Goal: Task Accomplishment & Management: Use online tool/utility

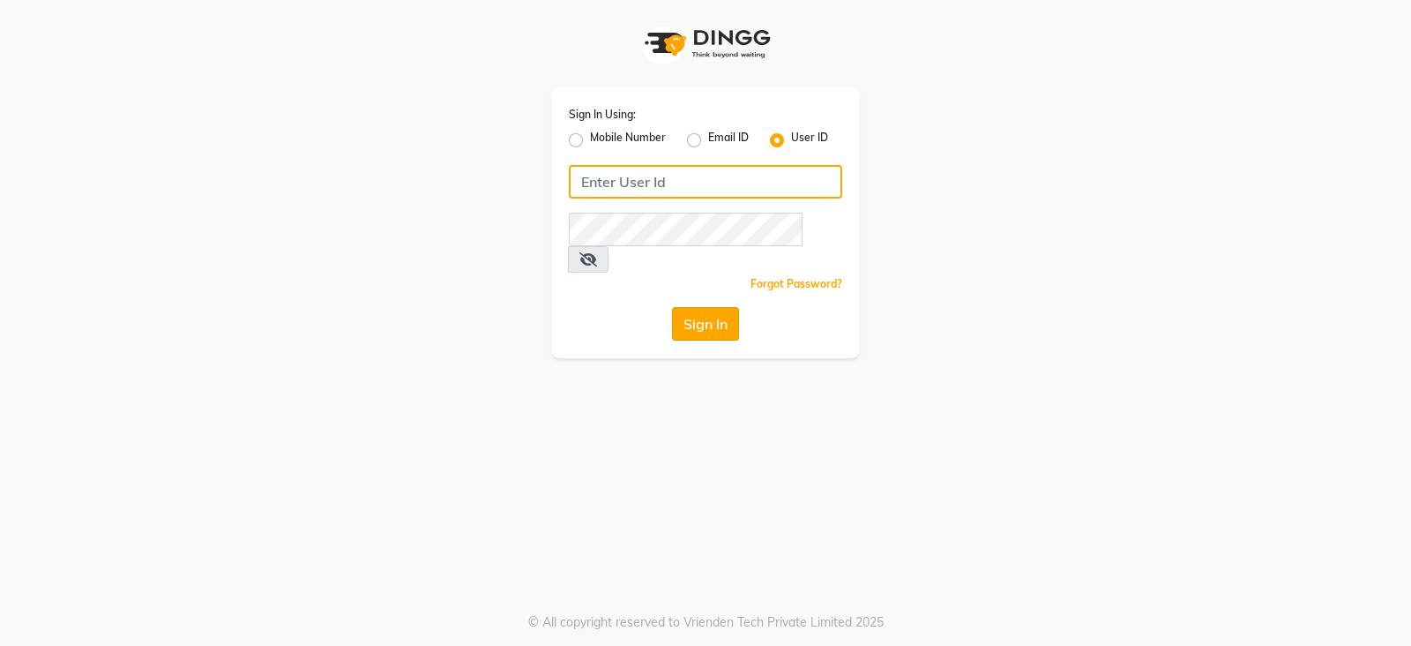
type input "bridalvilla"
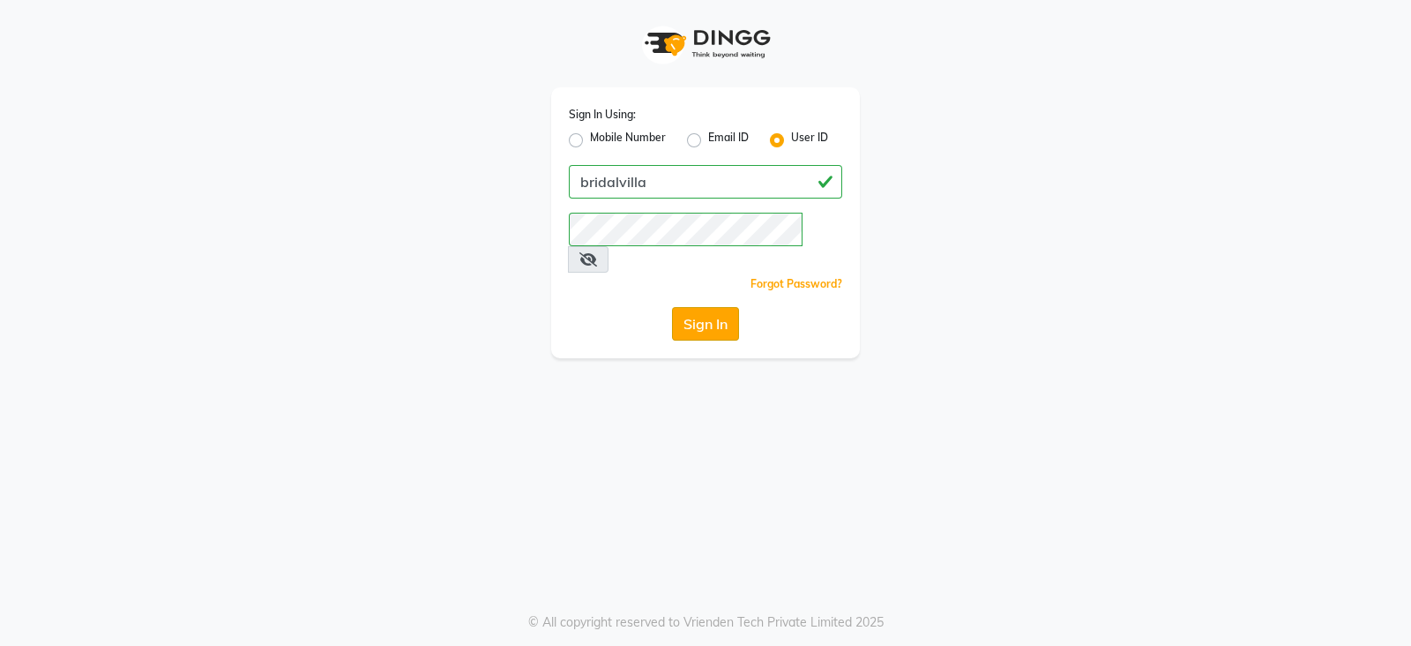
click at [693, 307] on button "Sign In" at bounding box center [705, 324] width 67 height 34
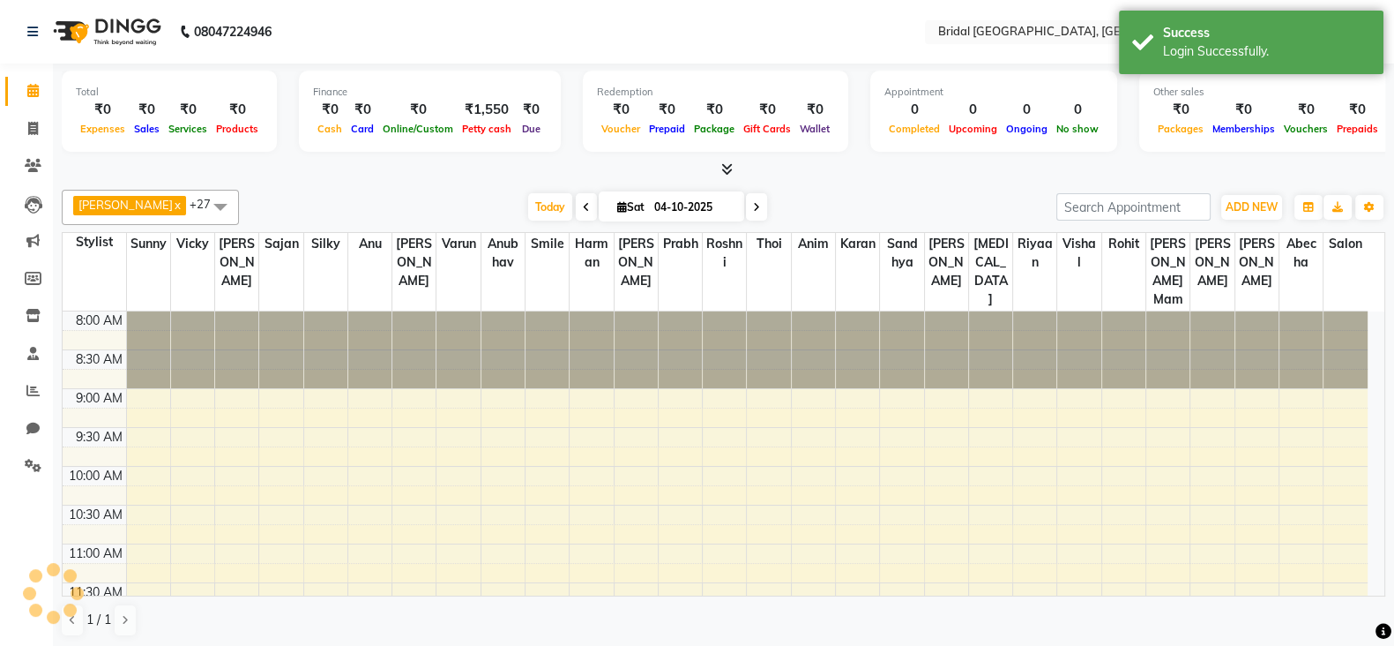
select select "en"
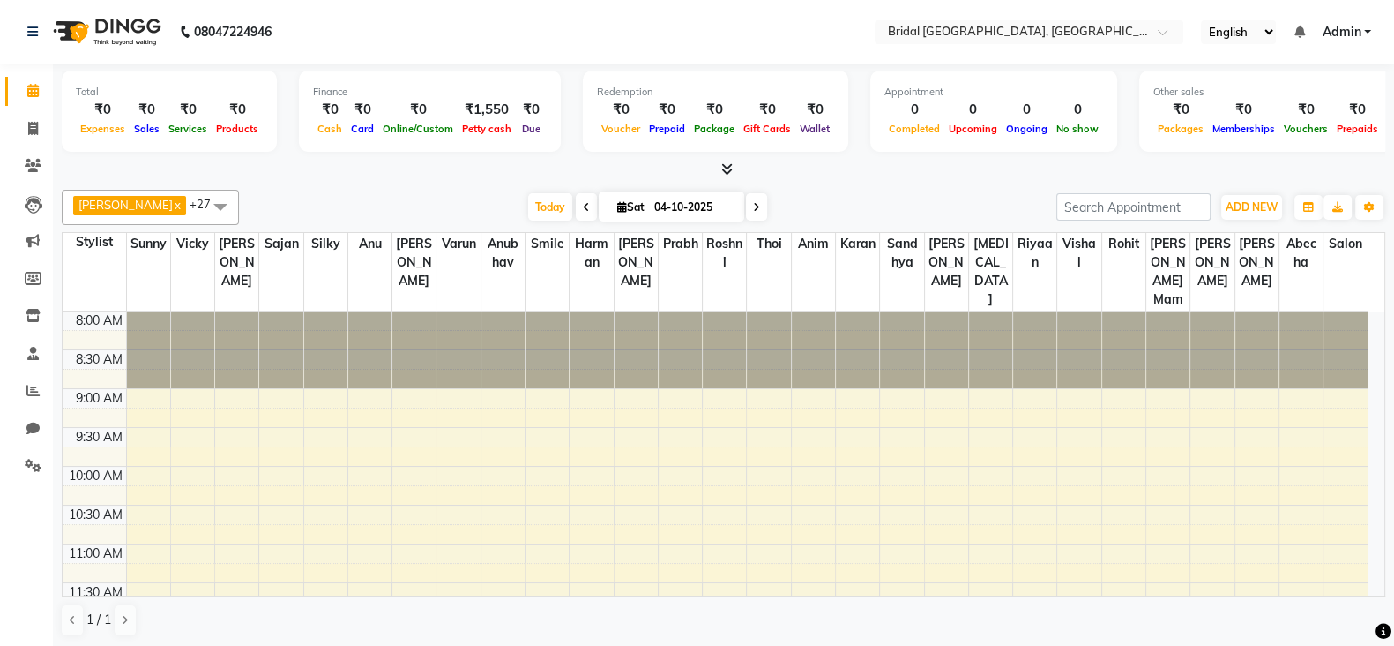
click at [1104, 311] on div at bounding box center [1123, 349] width 43 height 77
click at [1120, 199] on input "search" at bounding box center [1134, 206] width 154 height 27
